Goal: Task Accomplishment & Management: Use online tool/utility

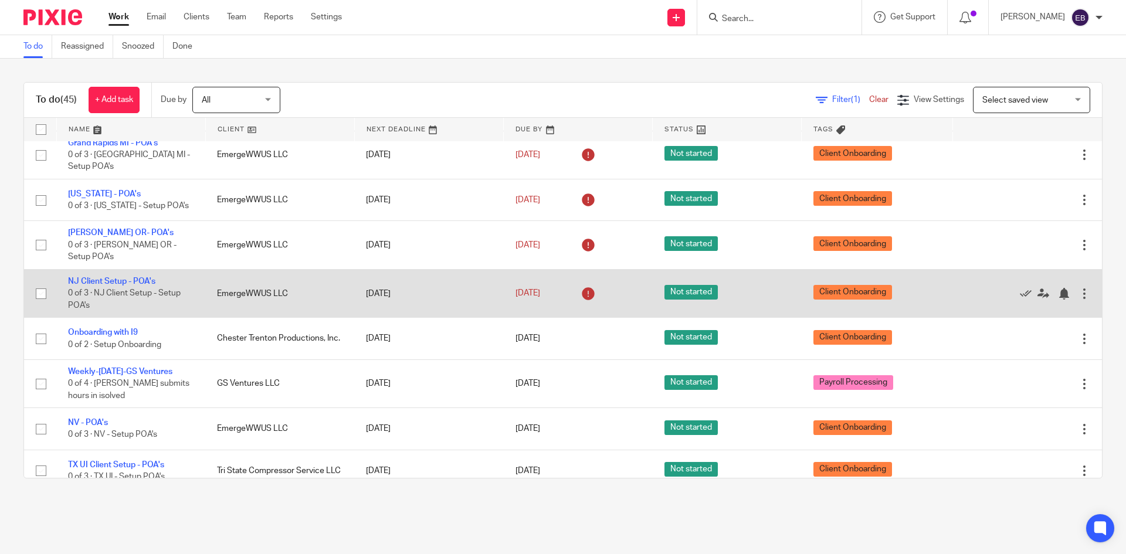
scroll to position [1625, 0]
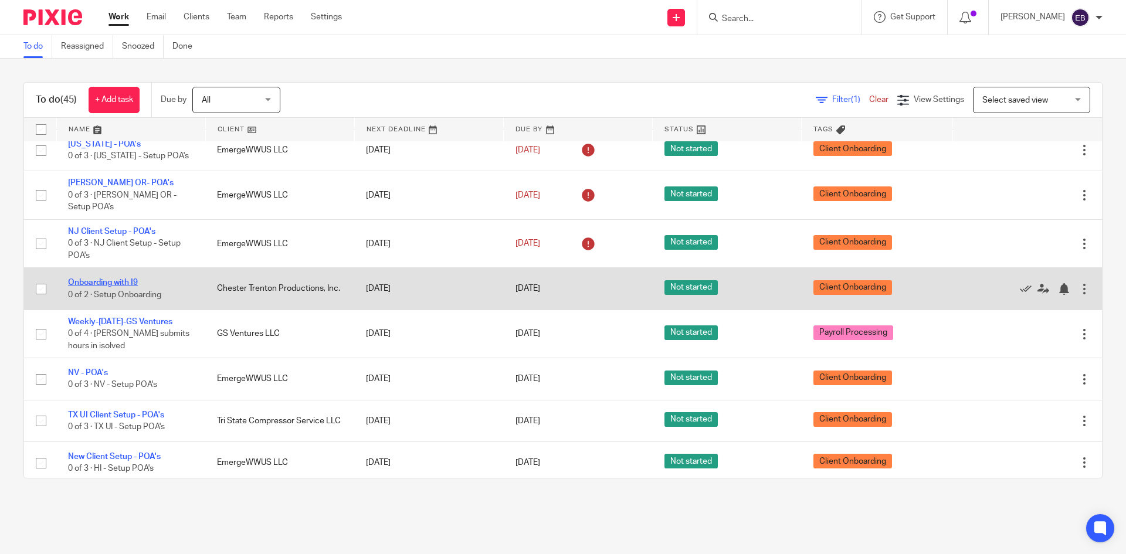
click at [121, 278] on link "Onboarding with I9" at bounding box center [103, 282] width 70 height 8
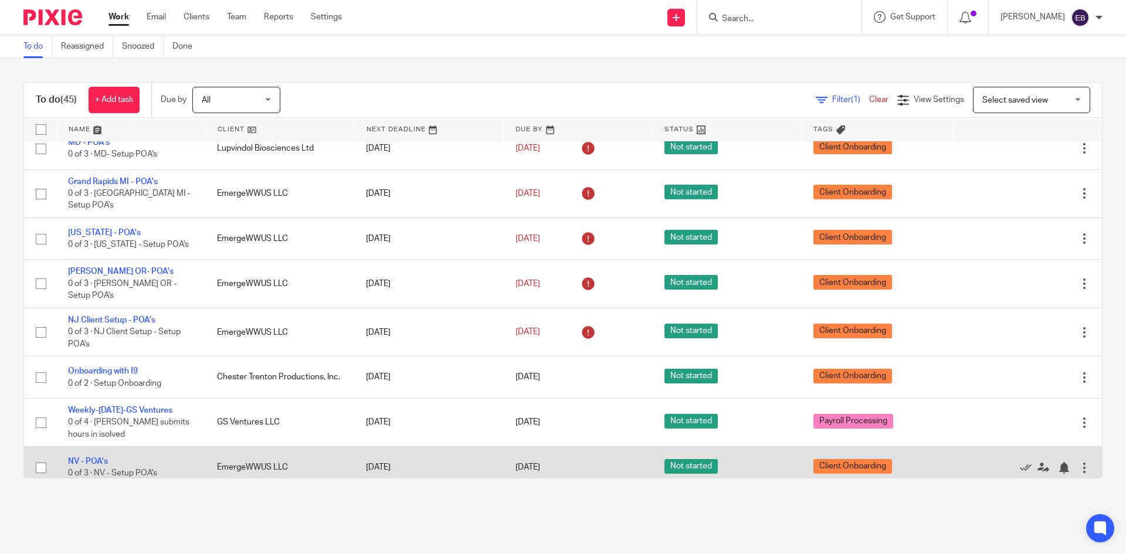
scroll to position [1625, 0]
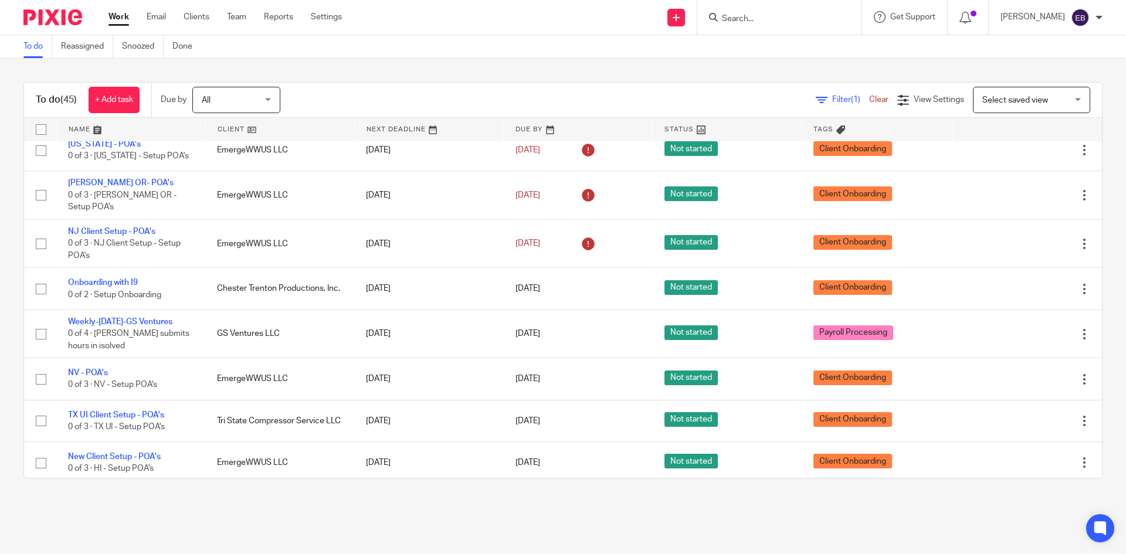
click at [427, 5] on div "Send new email Create task Add client Request signature Get Support Contact via…" at bounding box center [742, 17] width 766 height 35
click at [776, 16] on input "Search" at bounding box center [774, 19] width 106 height 11
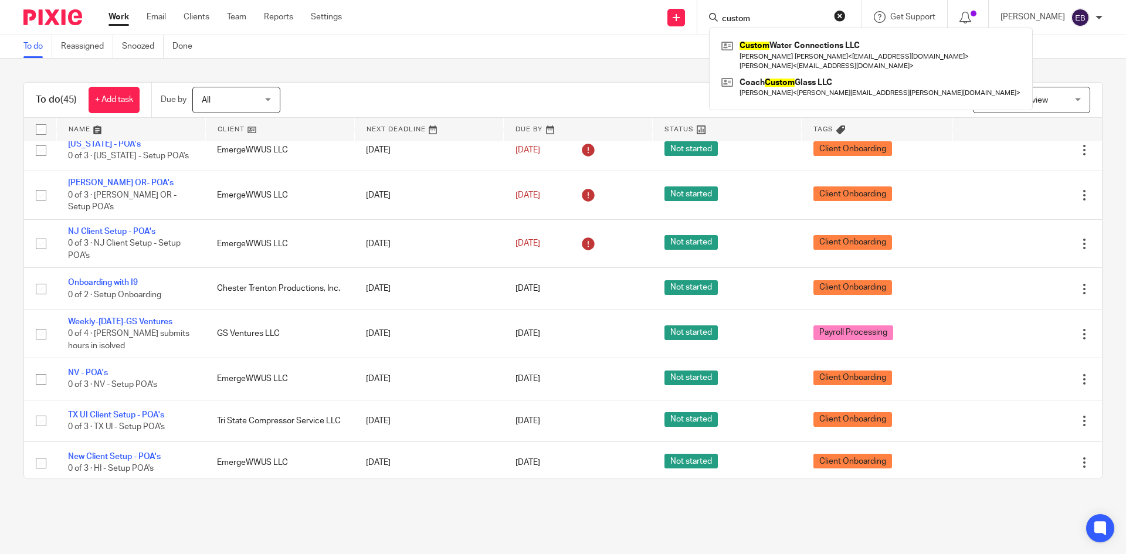
type input "custom"
click at [358, 47] on div "To do Reassigned Snoozed Done" at bounding box center [563, 46] width 1126 height 23
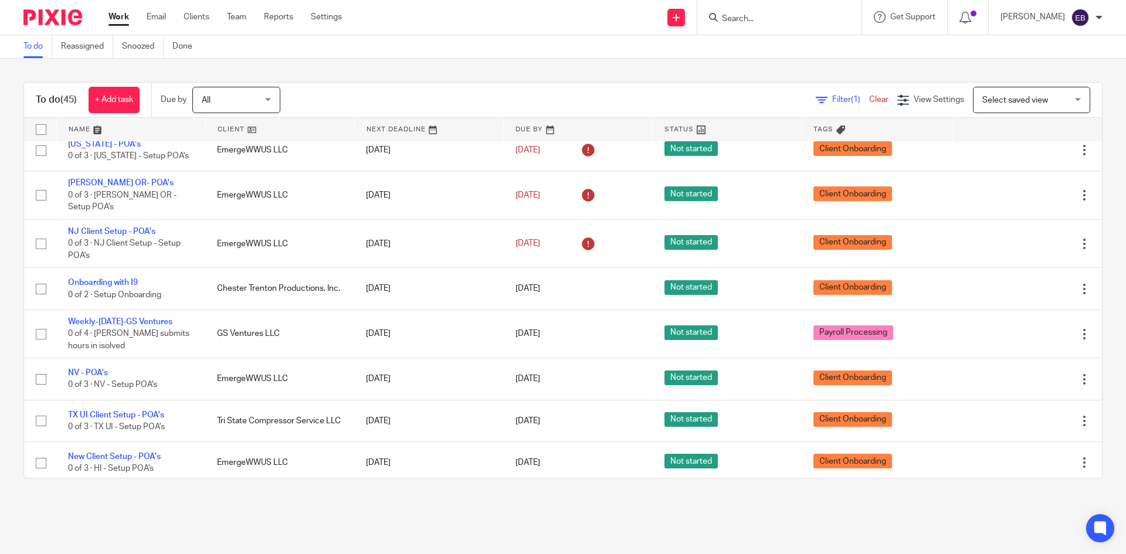
click at [407, 26] on div "Send new email Create task Add client Request signature Get Support Contact via…" at bounding box center [742, 17] width 766 height 35
click at [776, 15] on input "Search" at bounding box center [774, 19] width 106 height 11
click at [373, 53] on div "To do Reassigned Snoozed Done" at bounding box center [563, 46] width 1126 height 23
click at [751, 18] on input "Search" at bounding box center [774, 19] width 106 height 11
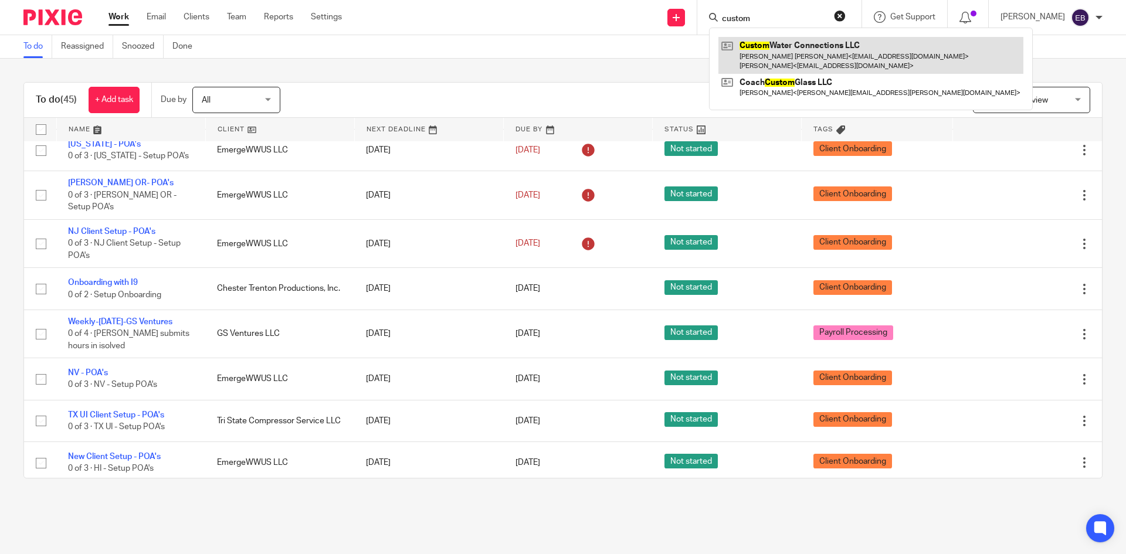
type input "custom"
click at [783, 53] on link at bounding box center [870, 55] width 305 height 36
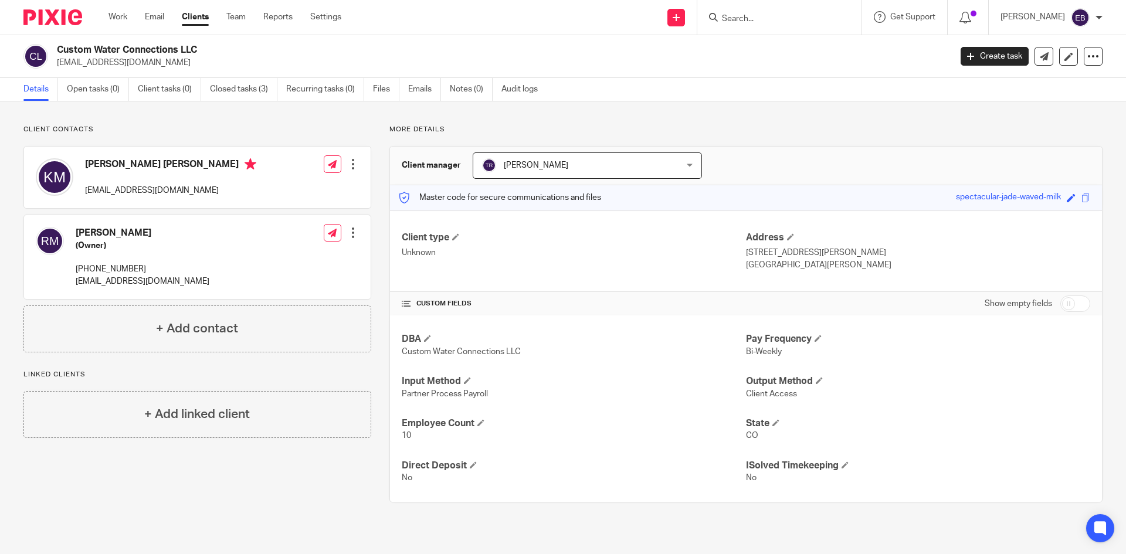
click at [811, 22] on input "Search" at bounding box center [774, 19] width 106 height 11
click at [1001, 59] on link "Create task" at bounding box center [994, 56] width 68 height 19
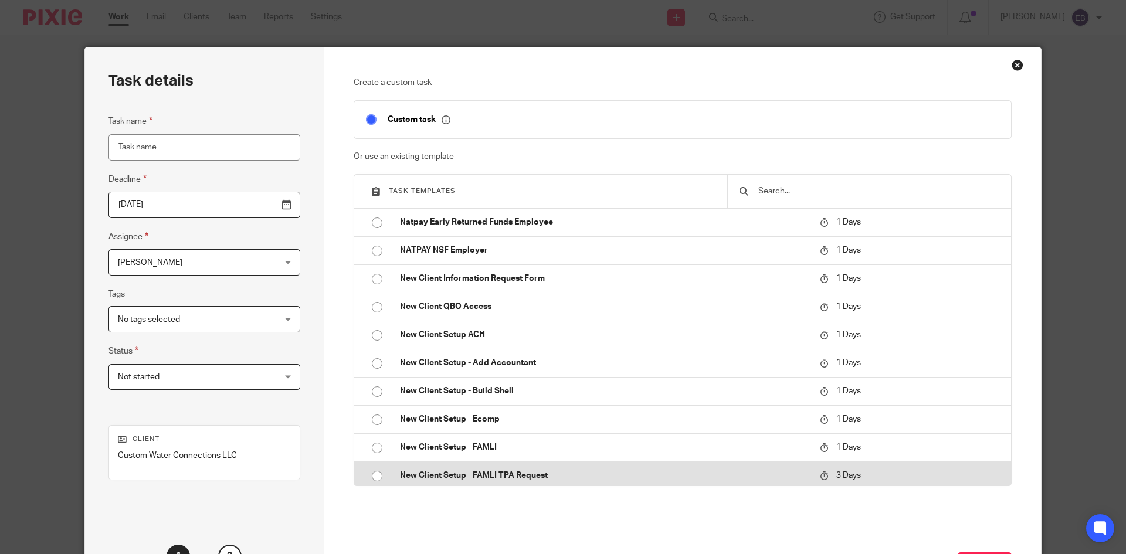
scroll to position [528, 0]
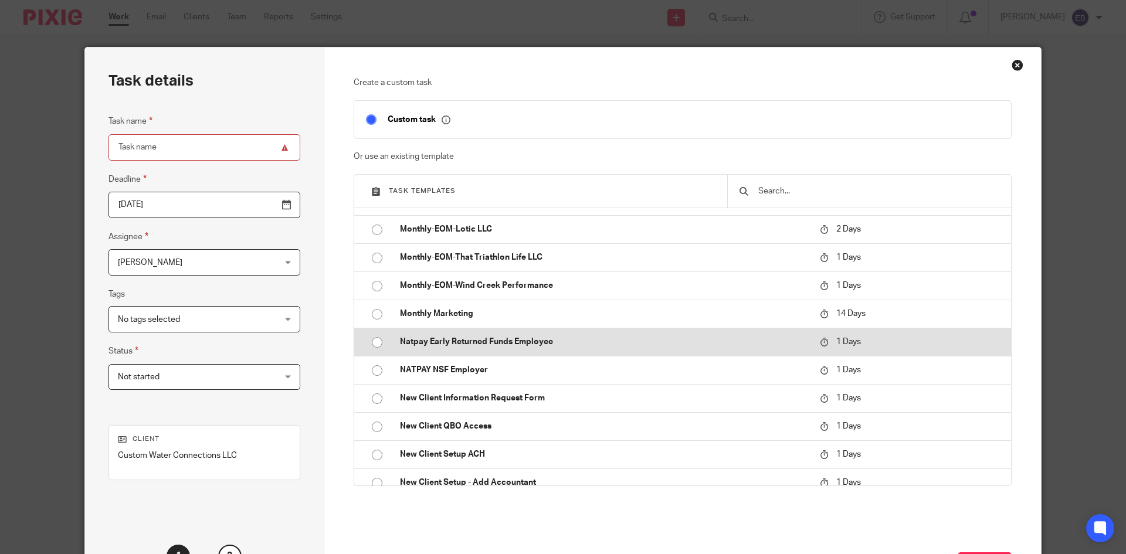
click at [370, 340] on input "radio" at bounding box center [377, 342] width 22 height 22
type input "2025-08-27"
type input "Natpay Early Returned Funds Employee"
checkbox input "false"
radio input "false"
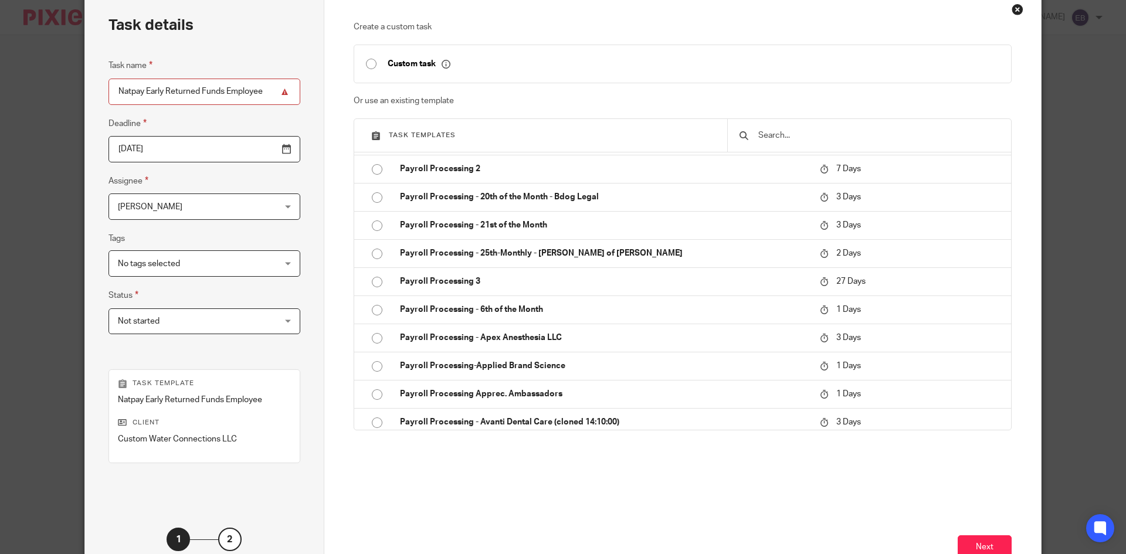
scroll to position [139, 0]
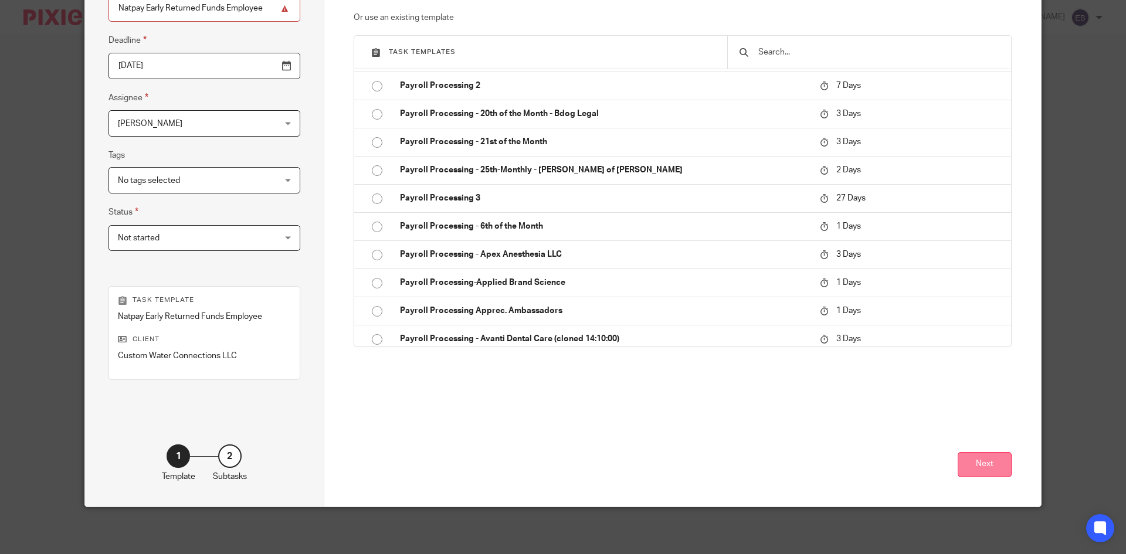
click at [983, 458] on button "Next" at bounding box center [984, 464] width 54 height 25
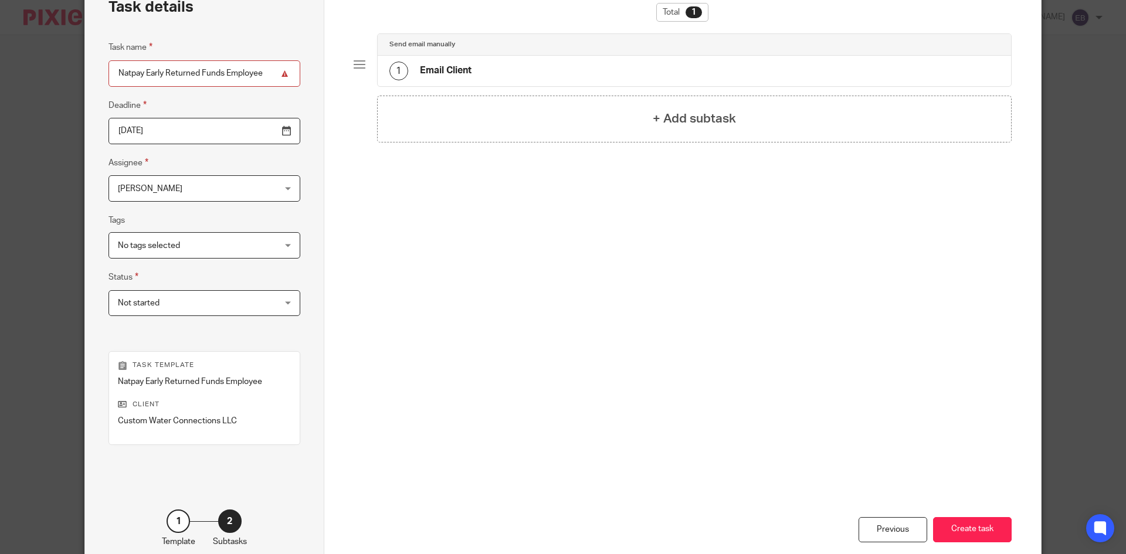
scroll to position [0, 0]
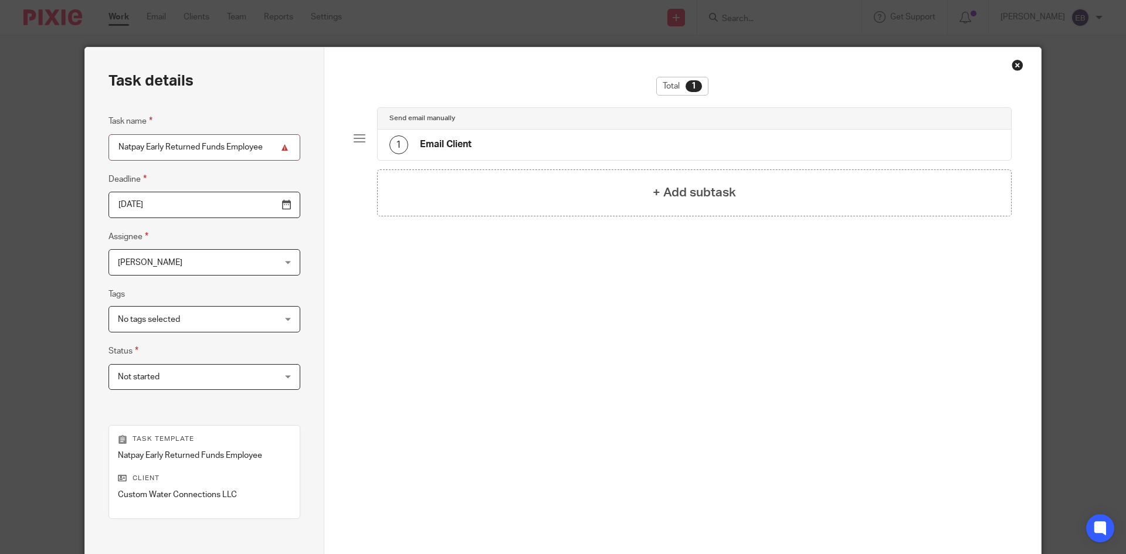
click at [576, 141] on div "1 Email Client" at bounding box center [695, 145] width 634 height 30
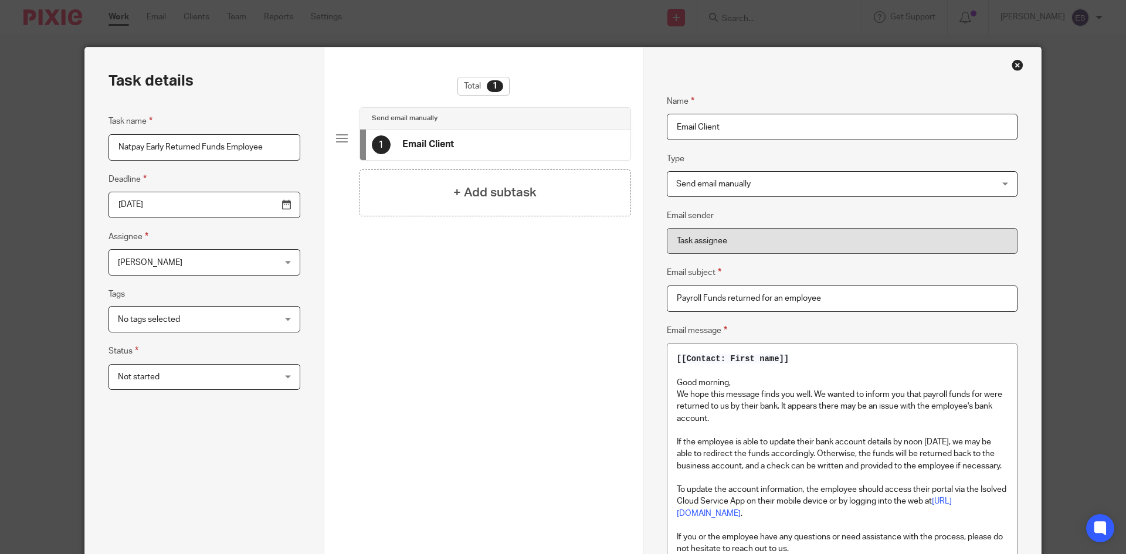
click at [981, 395] on p "We hope this message finds you well. We wanted to inform you that payroll funds…" at bounding box center [842, 407] width 331 height 36
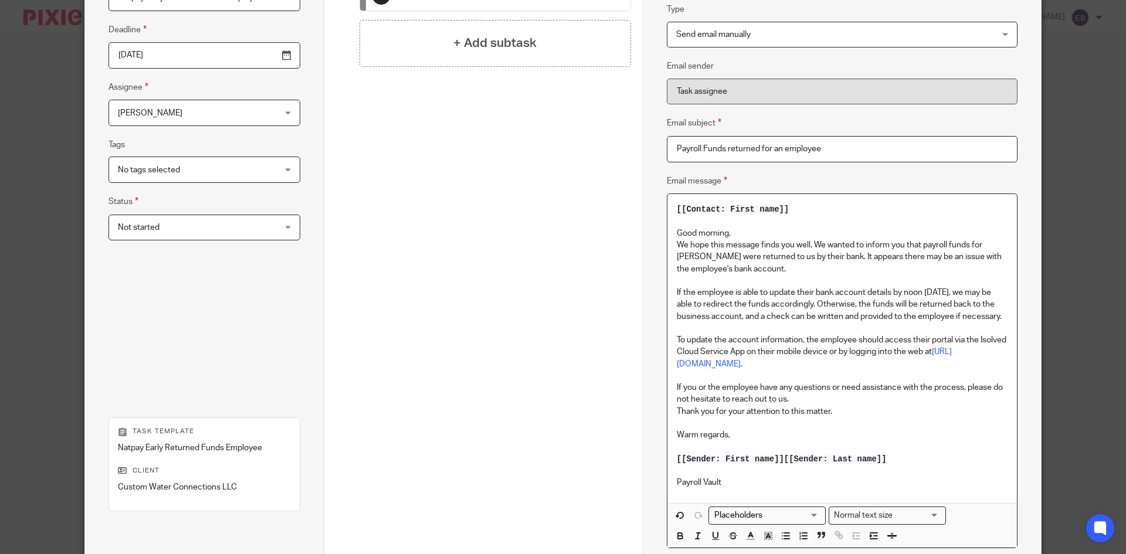
scroll to position [281, 0]
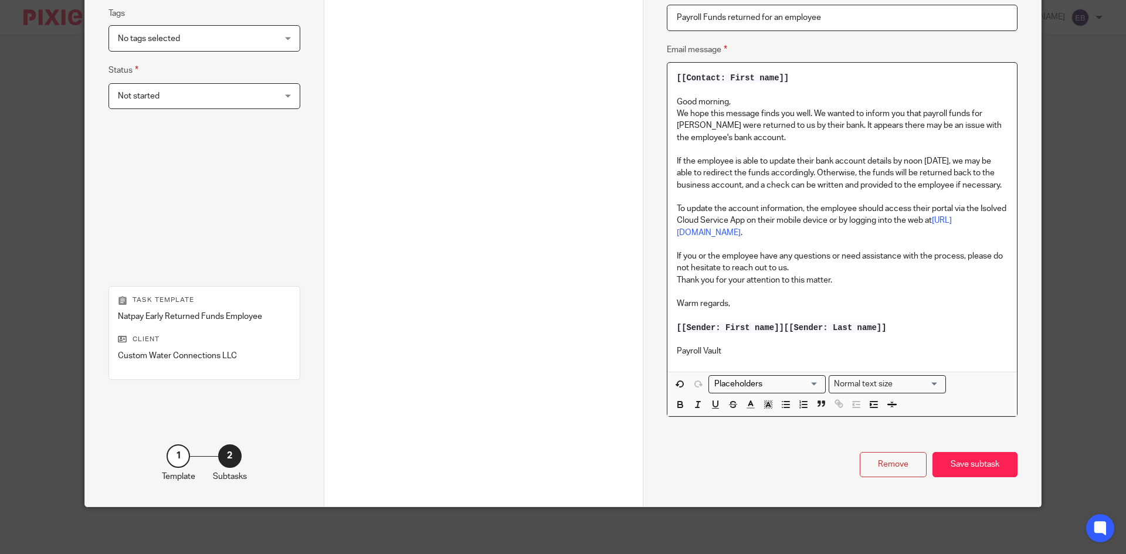
click at [778, 327] on span "[[Sender: First name]]" at bounding box center [730, 327] width 107 height 9
click at [970, 467] on div "Save subtask" at bounding box center [974, 464] width 85 height 25
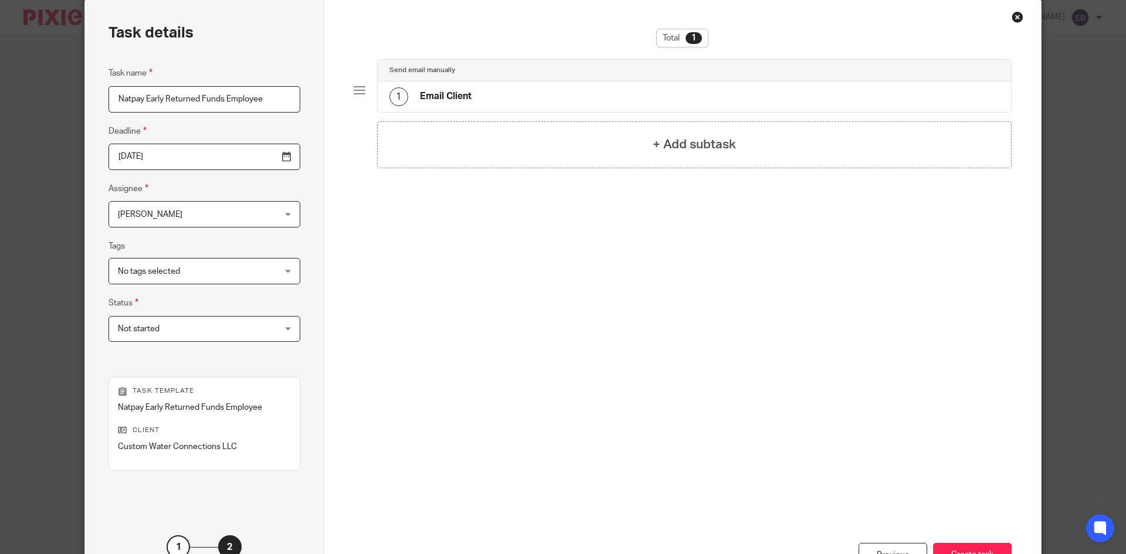
scroll to position [0, 0]
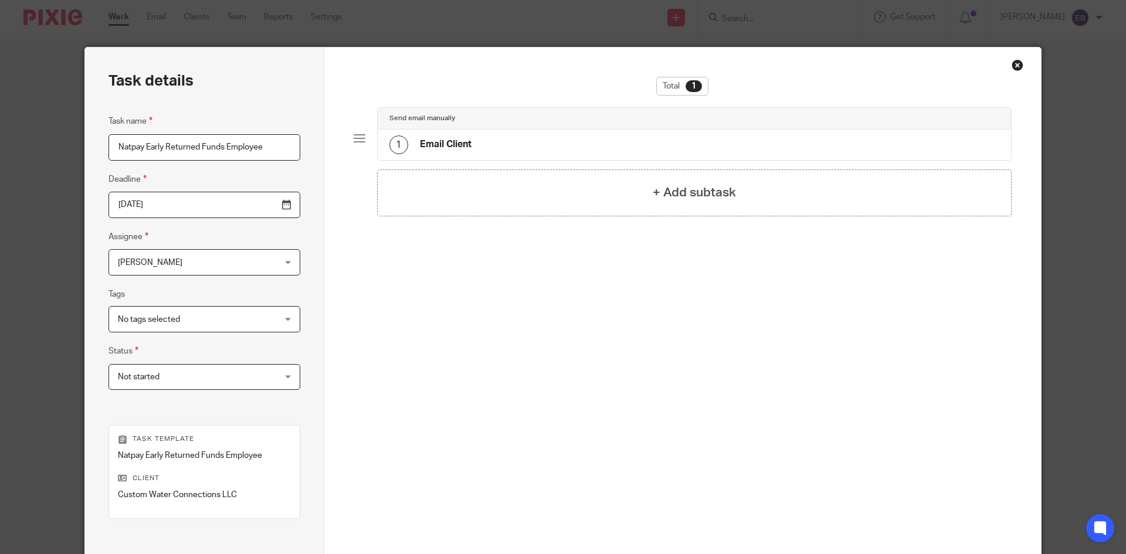
click at [566, 141] on div "1 Email Client" at bounding box center [695, 145] width 634 height 30
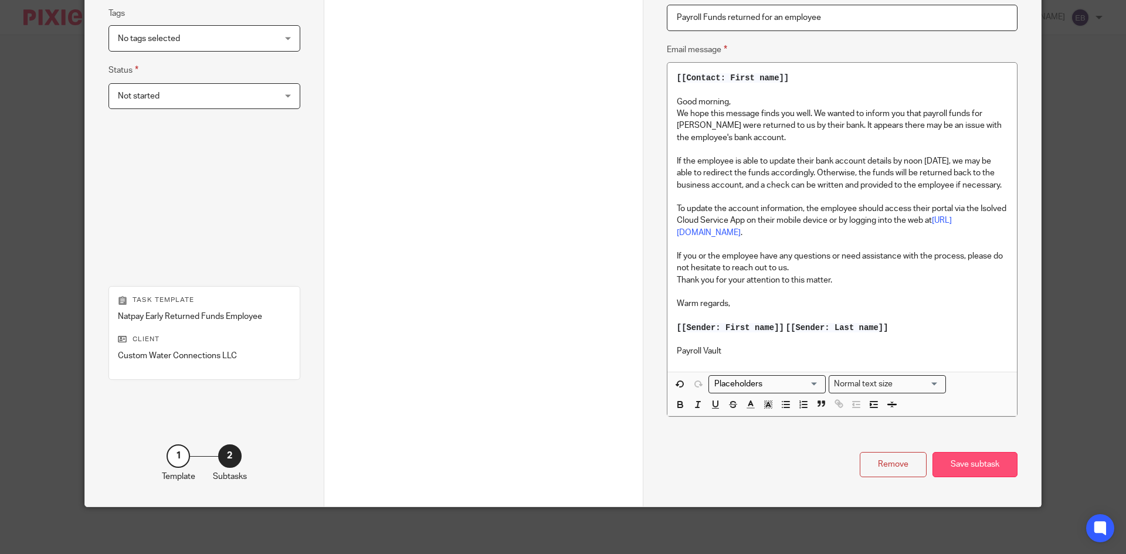
click at [987, 464] on div "Save subtask" at bounding box center [974, 464] width 85 height 25
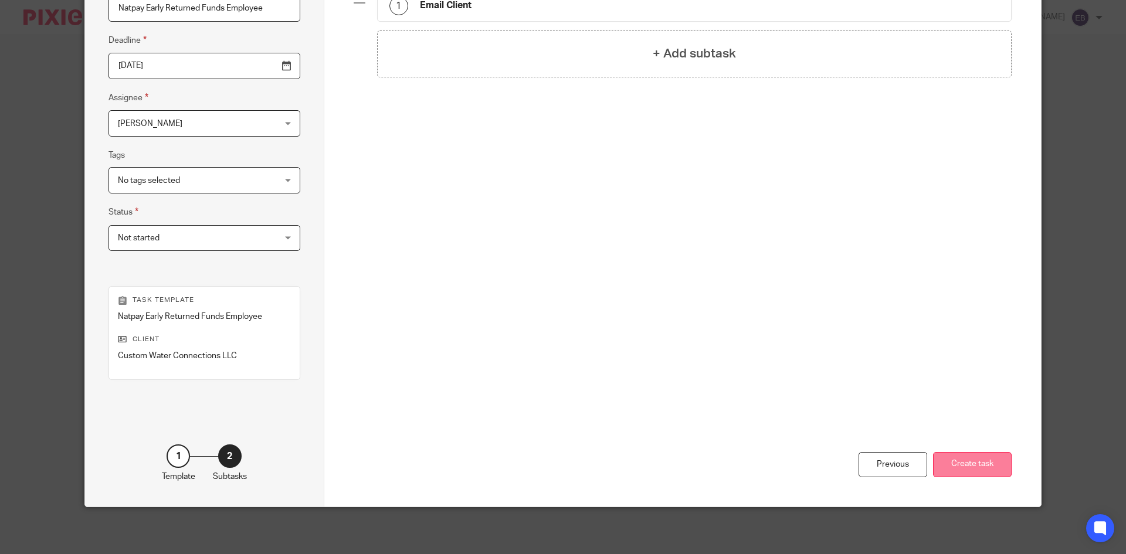
click at [950, 465] on button "Create task" at bounding box center [972, 464] width 79 height 25
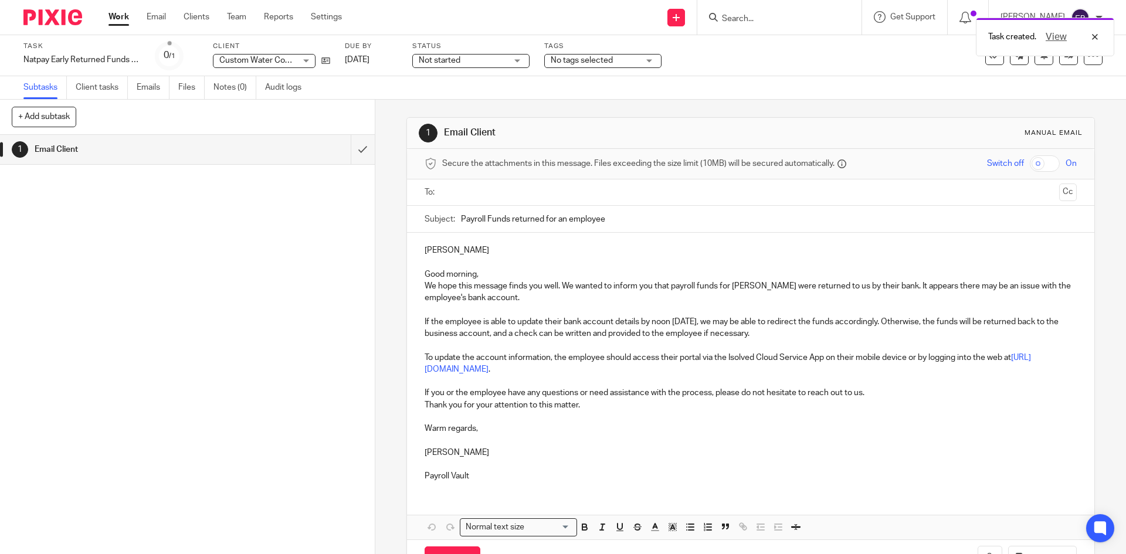
click at [482, 191] on input "text" at bounding box center [749, 192] width 607 height 13
click at [677, 191] on input "text" at bounding box center [825, 193] width 458 height 23
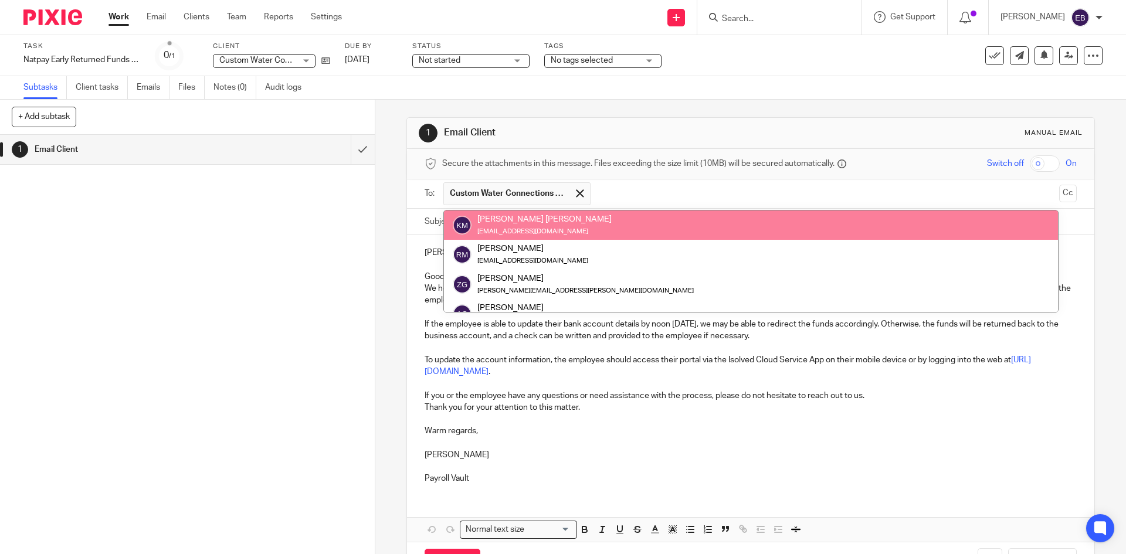
click at [203, 273] on div "1 Email Client" at bounding box center [187, 344] width 375 height 419
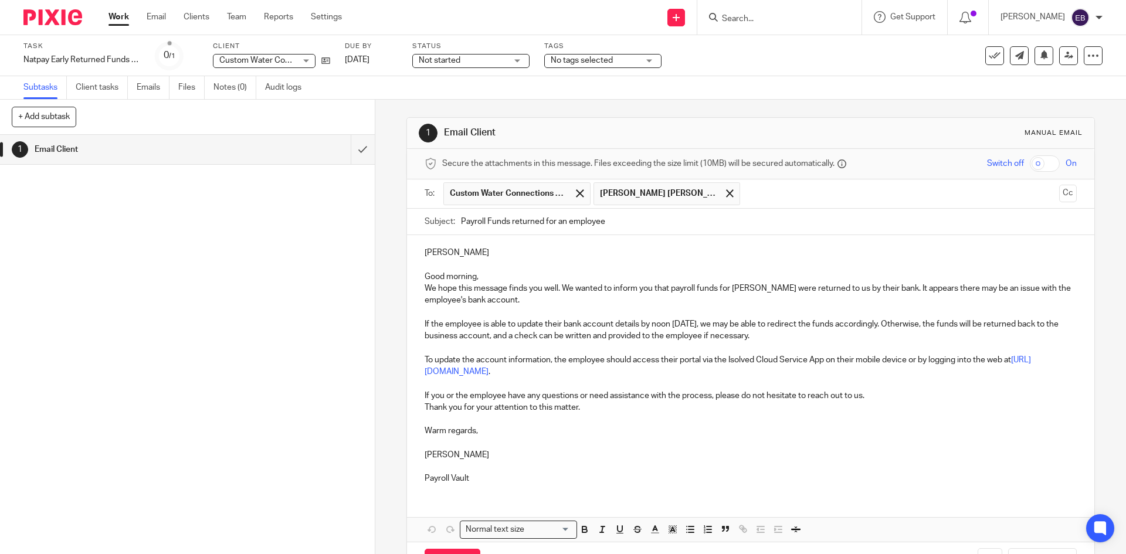
click at [782, 185] on input "text" at bounding box center [900, 193] width 308 height 23
click at [824, 196] on span at bounding box center [828, 193] width 8 height 8
click at [778, 193] on input "text" at bounding box center [900, 193] width 308 height 23
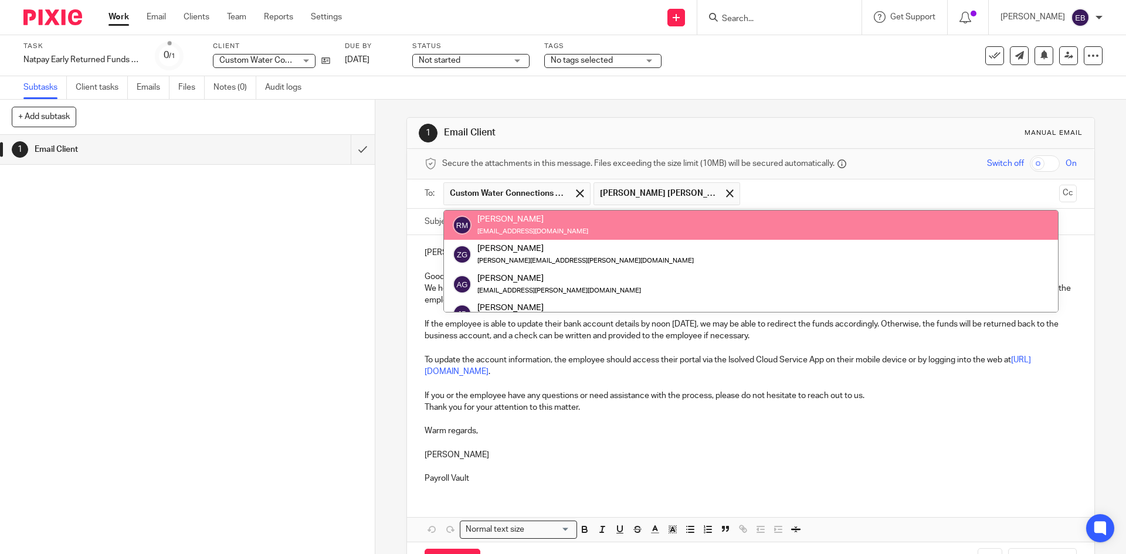
paste input "[EMAIL_ADDRESS][DOMAIN_NAME]"
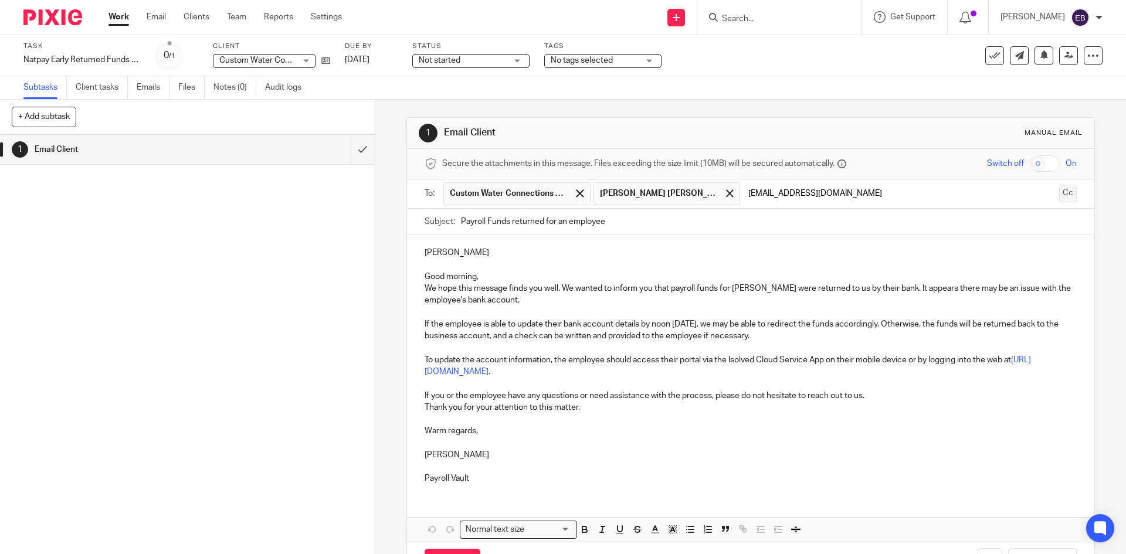
type input "[EMAIL_ADDRESS][DOMAIN_NAME]"
click at [1059, 192] on button "Cc" at bounding box center [1068, 194] width 18 height 18
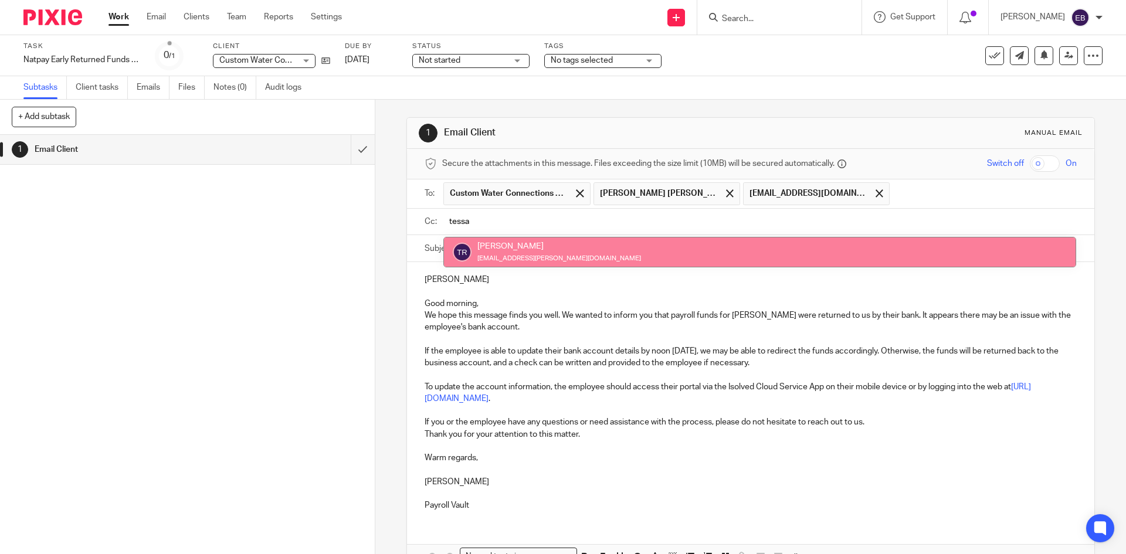
type input "tessa"
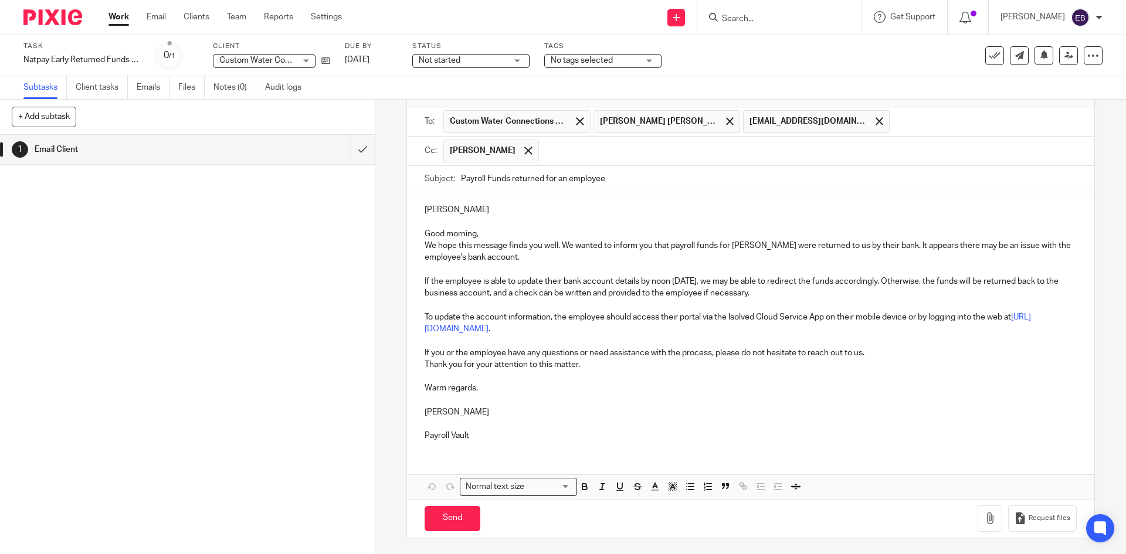
scroll to position [74, 0]
click at [451, 519] on input "Send" at bounding box center [452, 516] width 56 height 25
type input "Sent"
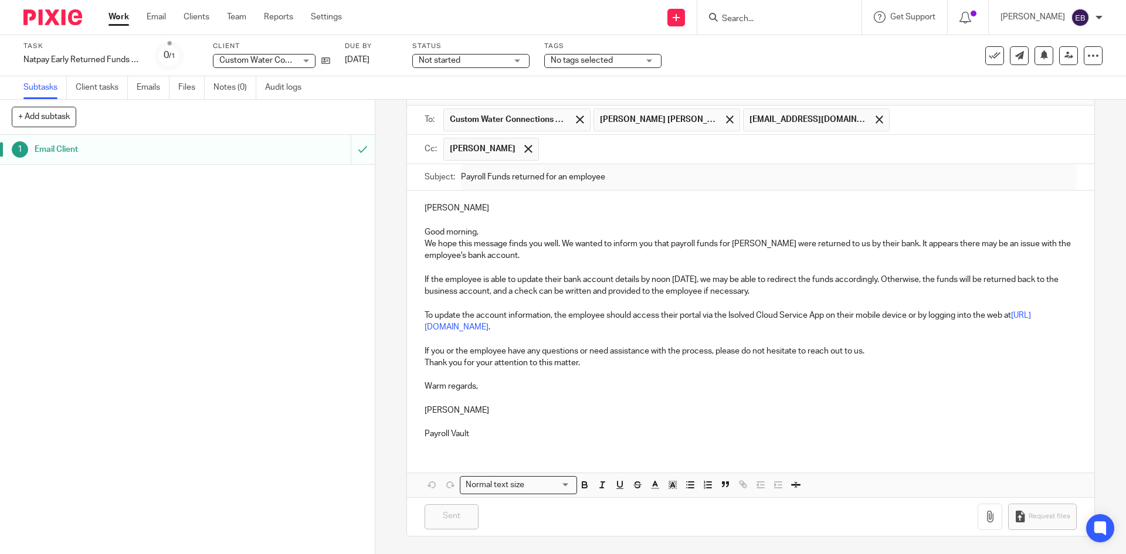
click at [409, 12] on div "Send new email Create task Add client Request signature Get Support Contact via…" at bounding box center [742, 17] width 766 height 35
click at [121, 13] on link "Work" at bounding box center [118, 17] width 21 height 12
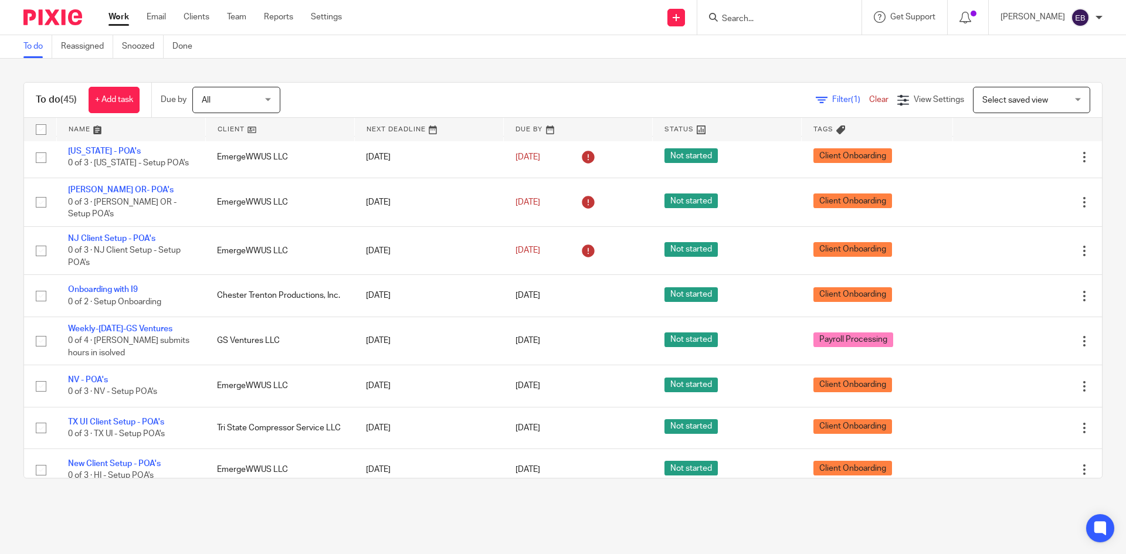
scroll to position [1625, 0]
